Goal: Navigation & Orientation: Find specific page/section

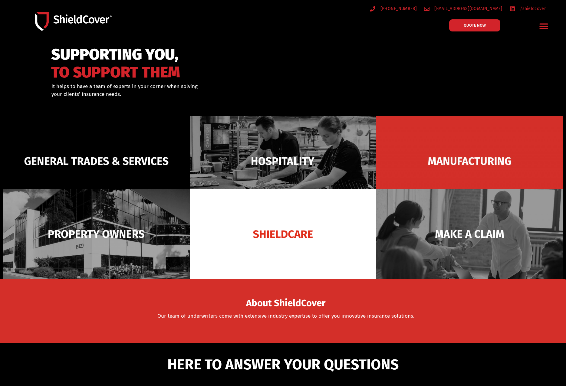
click at [543, 28] on icon "Menu Toggle" at bounding box center [543, 25] width 9 height 9
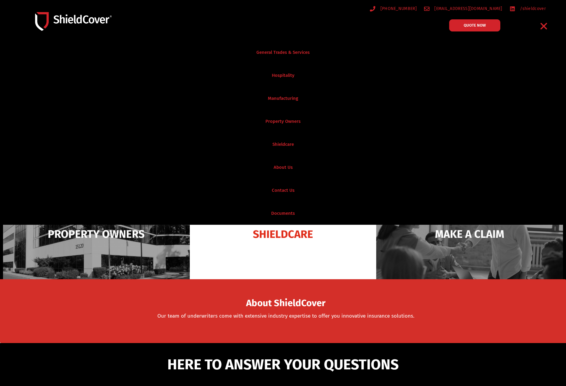
click at [547, 25] on icon "Menu Toggle" at bounding box center [543, 25] width 9 height 9
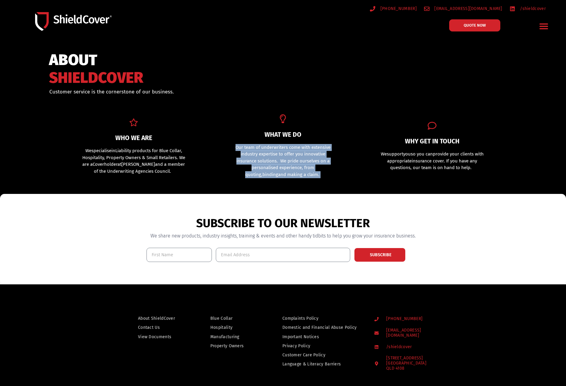
drag, startPoint x: 232, startPoint y: 145, endPoint x: 326, endPoint y: 172, distance: 97.9
click at [326, 172] on p "Our team of underwriters come with extensive industry expertise to offer you in…" at bounding box center [283, 161] width 104 height 34
drag, startPoint x: 326, startPoint y: 172, endPoint x: 322, endPoint y: 176, distance: 5.4
click at [322, 176] on p "Our team of underwriters come with extensive industry expertise to offer you in…" at bounding box center [283, 161] width 104 height 34
drag, startPoint x: 321, startPoint y: 172, endPoint x: 234, endPoint y: 146, distance: 90.8
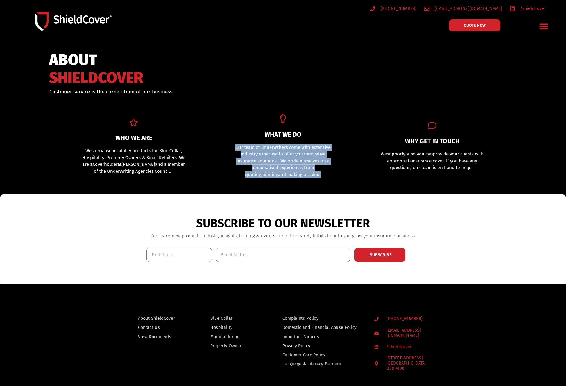
click at [234, 146] on p "Our team of underwriters come with extensive industry expertise to offer you in…" at bounding box center [283, 161] width 104 height 34
drag, startPoint x: 234, startPoint y: 146, endPoint x: 282, endPoint y: 162, distance: 50.6
click at [282, 162] on span ". We pride ourselves on a personalised experience, from quoting," at bounding box center [287, 167] width 84 height 19
drag, startPoint x: 311, startPoint y: 172, endPoint x: 232, endPoint y: 147, distance: 83.0
click at [232, 147] on div "Our team of underwriters come with extensive industry expertise to offer you in…" at bounding box center [283, 164] width 104 height 41
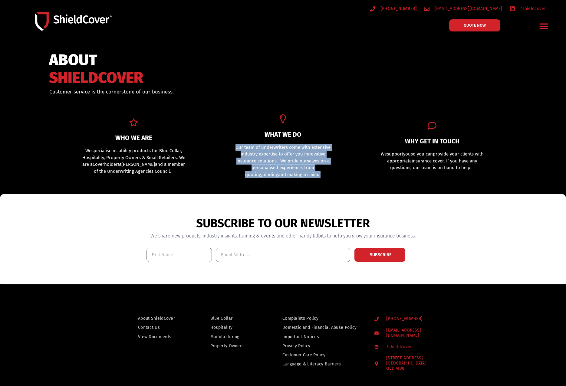
drag, startPoint x: 232, startPoint y: 147, endPoint x: 283, endPoint y: 166, distance: 54.7
click at [282, 164] on p "Our team of underwriters come with extensive industry expertise to offer you in…" at bounding box center [283, 161] width 104 height 34
click at [328, 179] on div "Our team of underwriters come with extensive industry expertise to offer you in…" at bounding box center [283, 164] width 104 height 41
drag, startPoint x: 332, startPoint y: 177, endPoint x: 233, endPoint y: 145, distance: 104.2
click at [233, 145] on p "Our team of underwriters come with extensive industry expertise to offer you in…" at bounding box center [283, 161] width 104 height 34
